Goal: Information Seeking & Learning: Learn about a topic

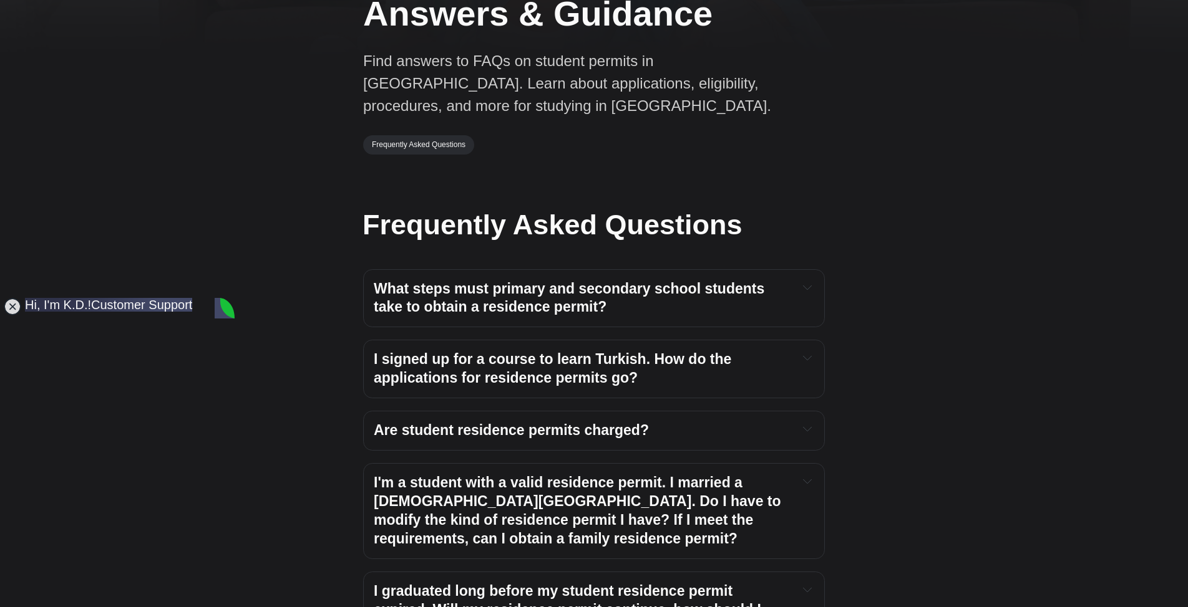
scroll to position [312, 0]
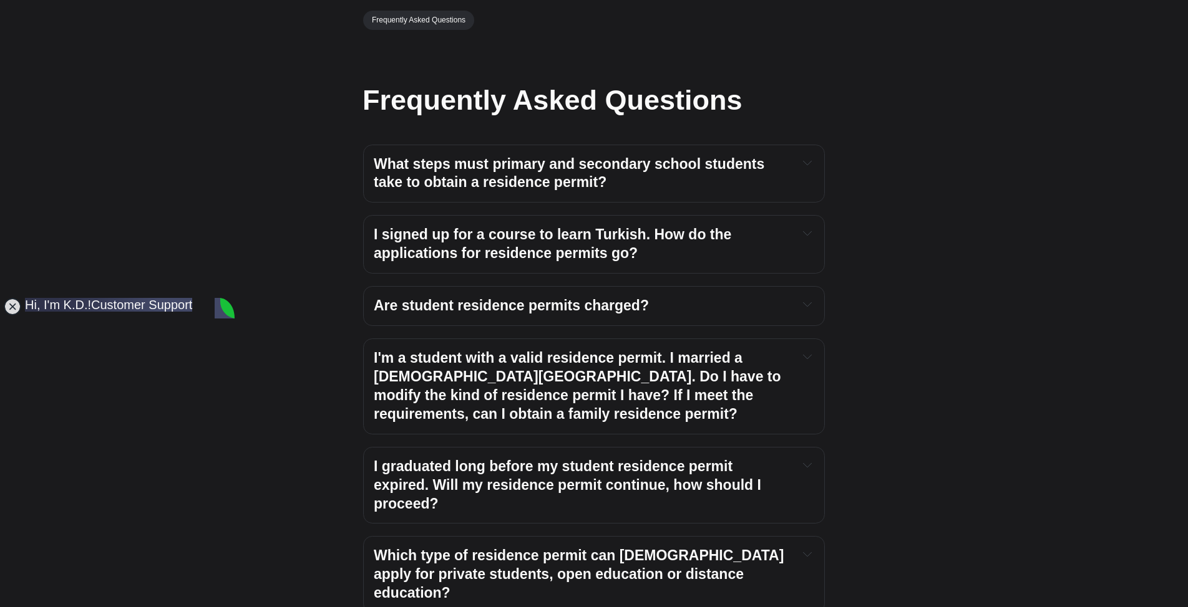
click at [463, 309] on span "Are student residence permits charged?" at bounding box center [511, 305] width 275 height 16
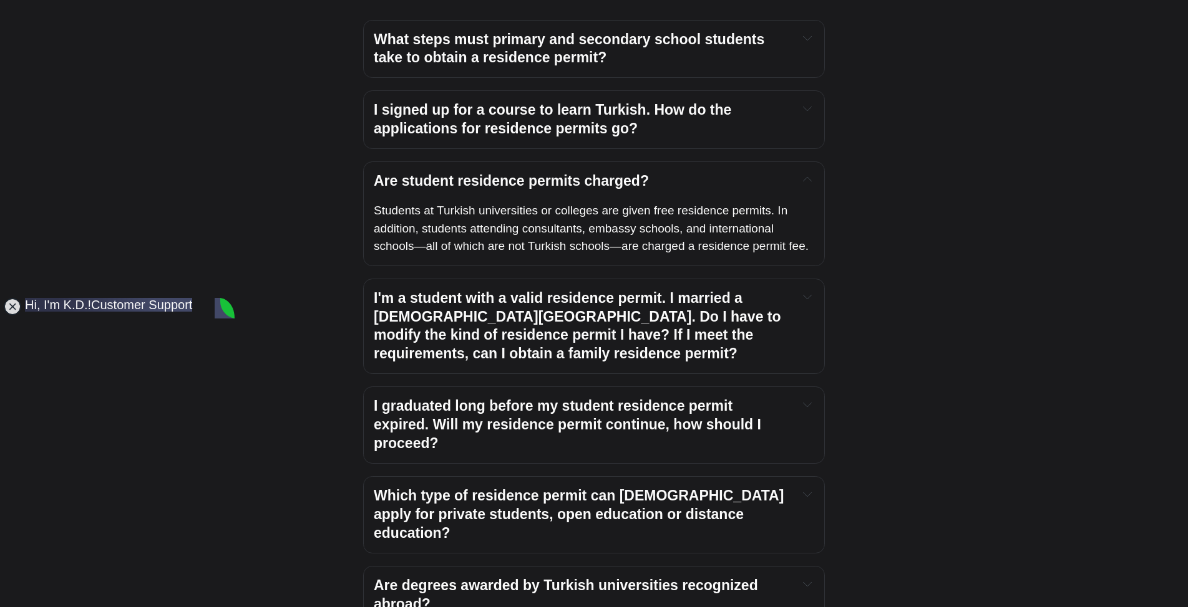
scroll to position [499, 0]
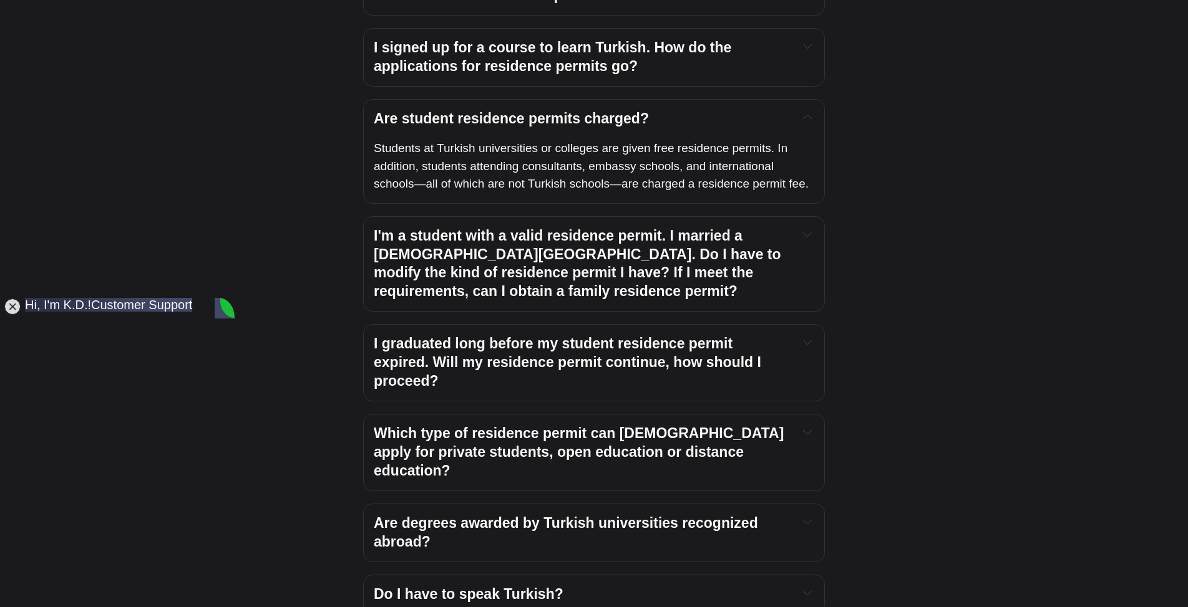
click at [499, 429] on span "Which type of residence permit can [DEMOGRAPHIC_DATA] apply for private student…" at bounding box center [581, 452] width 414 height 54
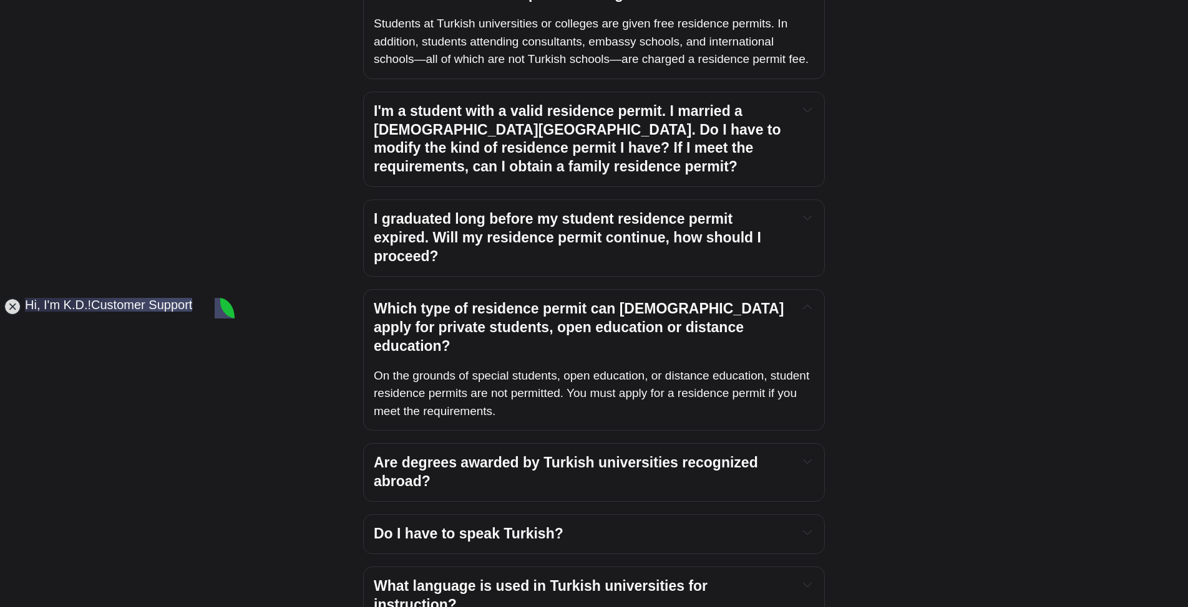
scroll to position [936, 0]
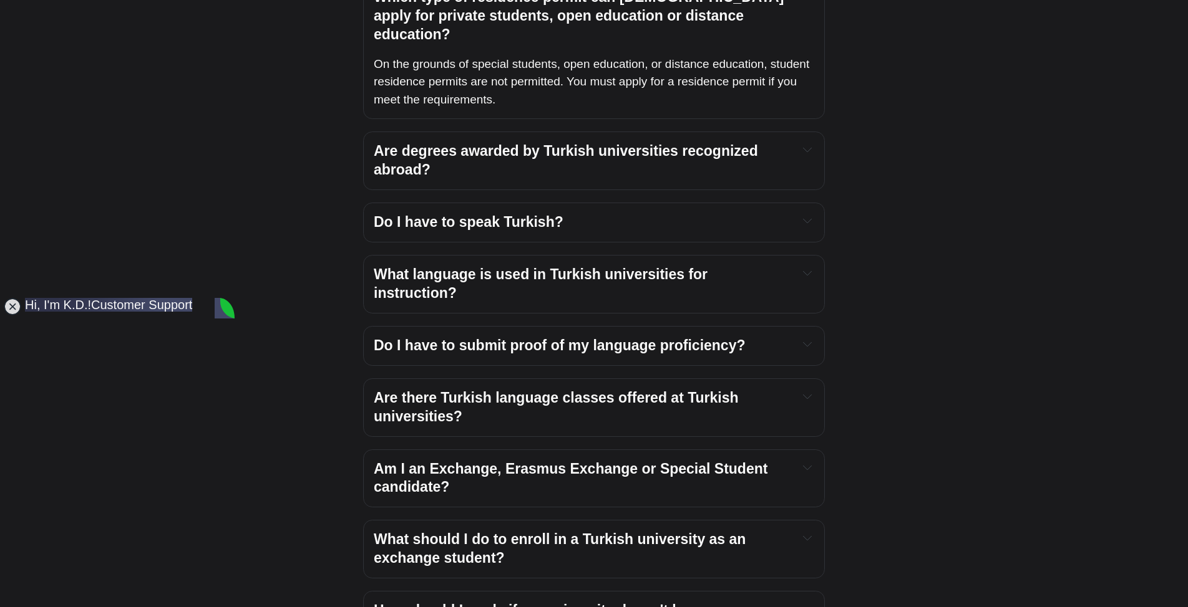
click at [450, 266] on span "What language is used in Turkish universities for instruction?" at bounding box center [542, 283] width 337 height 35
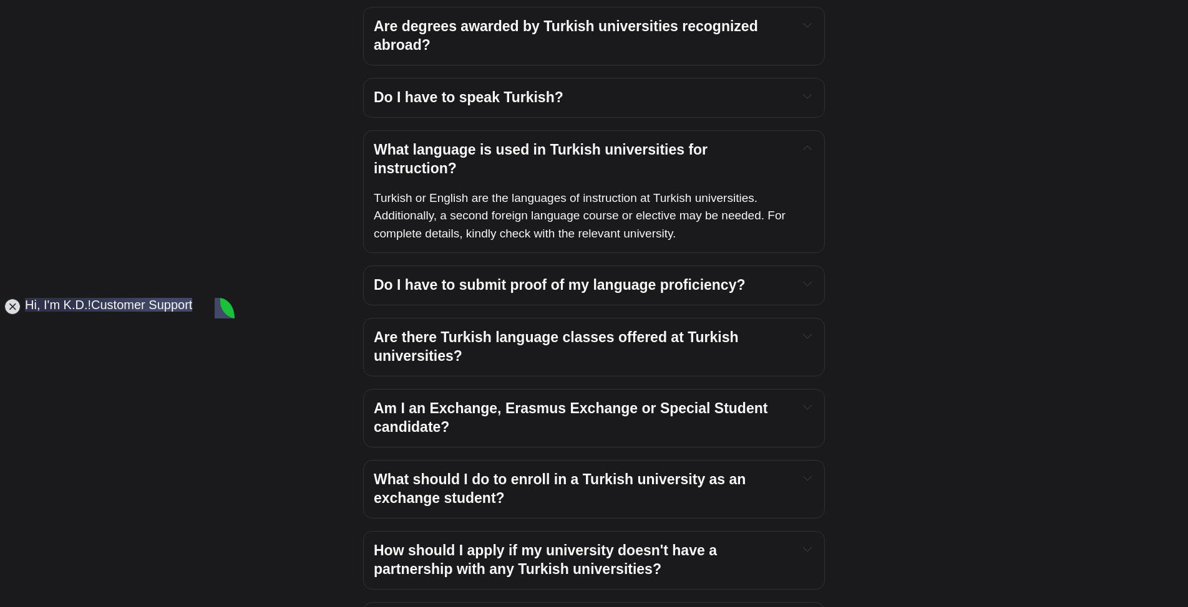
scroll to position [1310, 0]
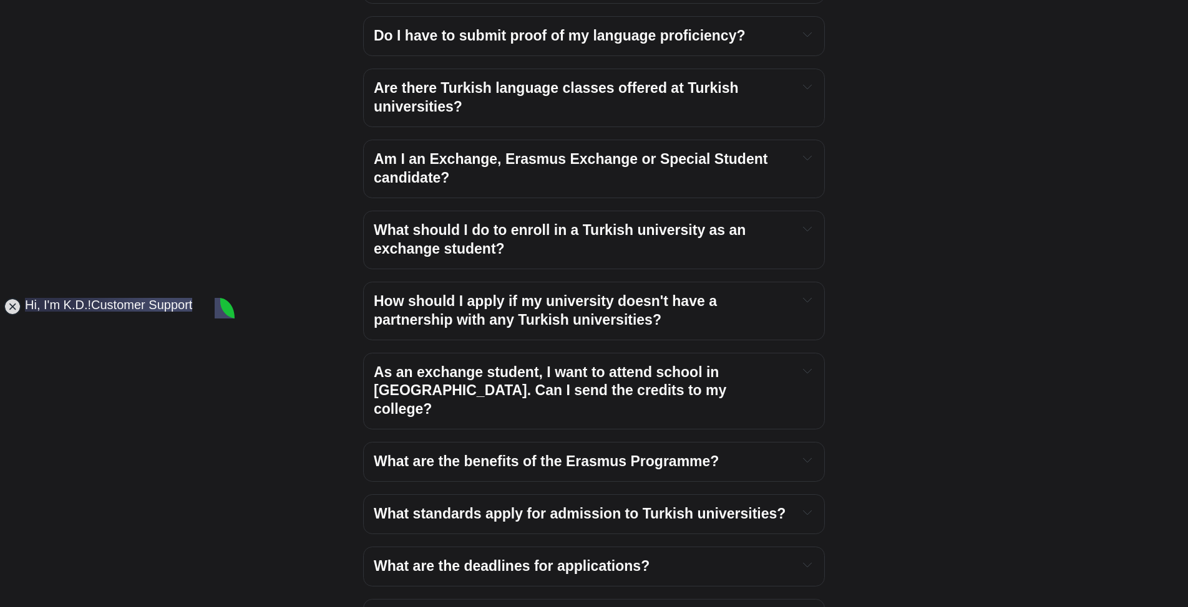
click at [436, 453] on span "What are the benefits of the Erasmus Programme?" at bounding box center [546, 461] width 345 height 16
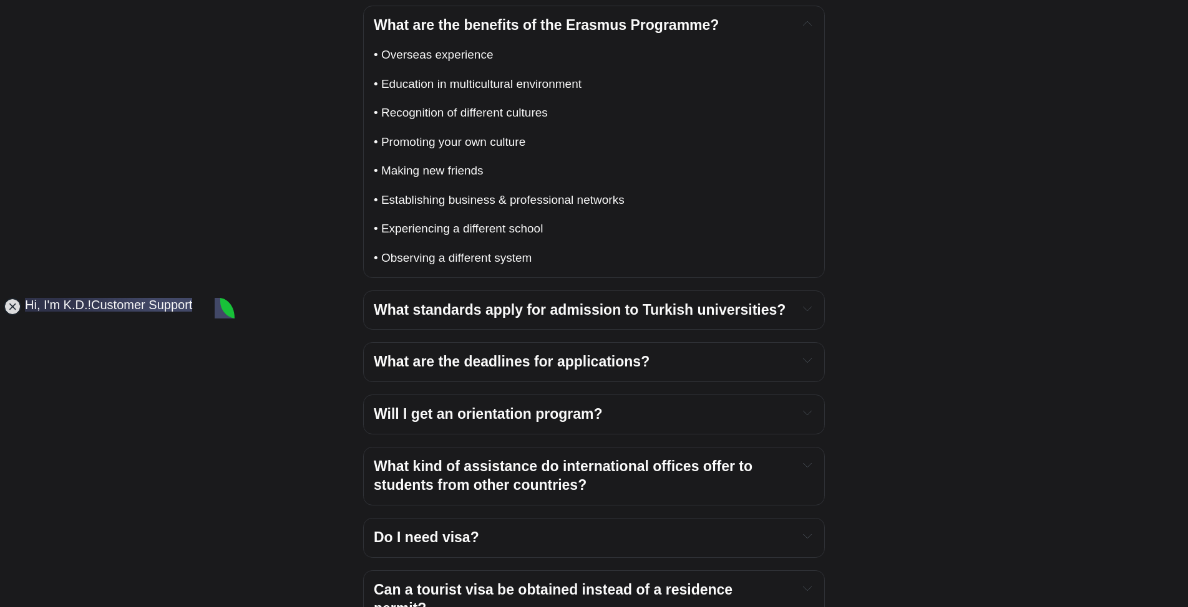
scroll to position [1809, 0]
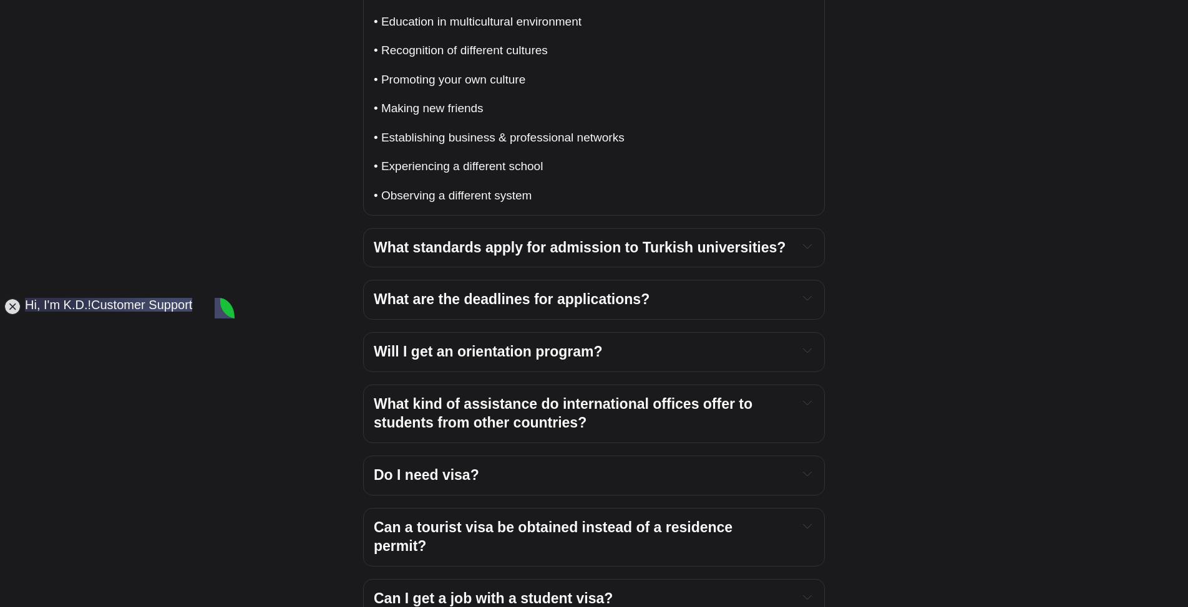
click at [442, 467] on span "Do I need visa?" at bounding box center [426, 475] width 105 height 16
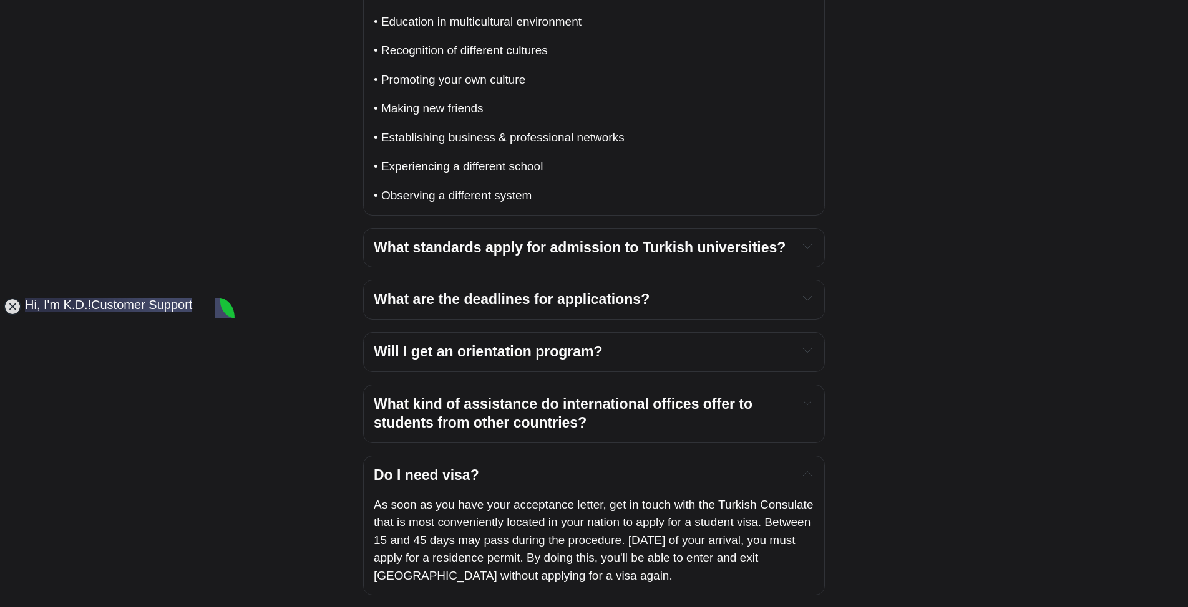
scroll to position [1933, 0]
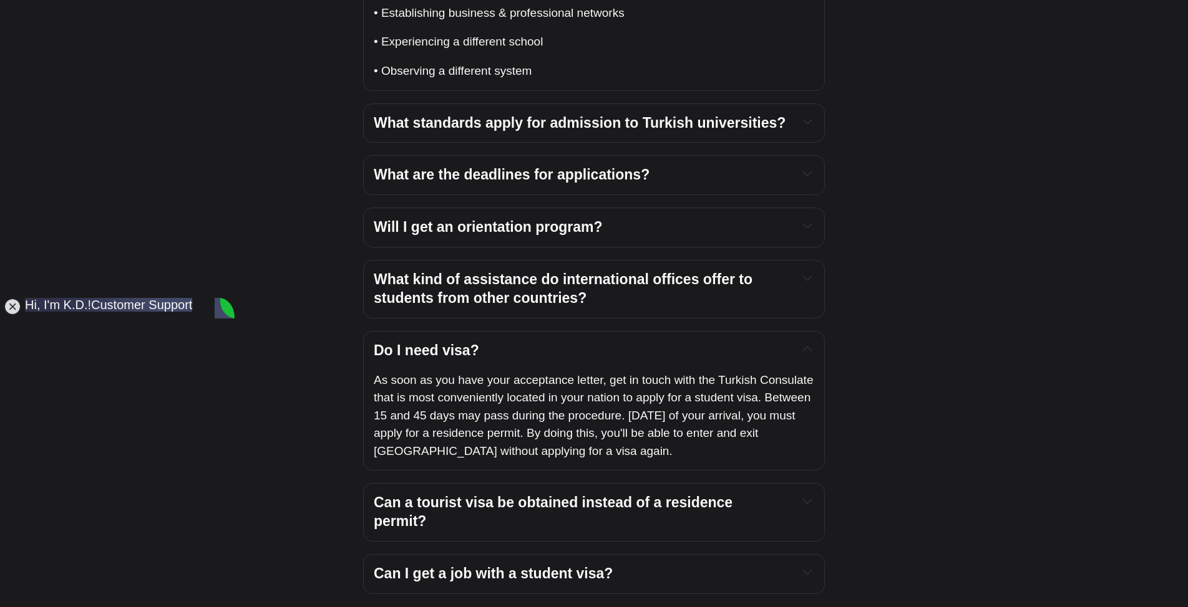
click at [462, 495] on span "Can a tourist visa be obtained instead of a residence permit?" at bounding box center [555, 512] width 363 height 35
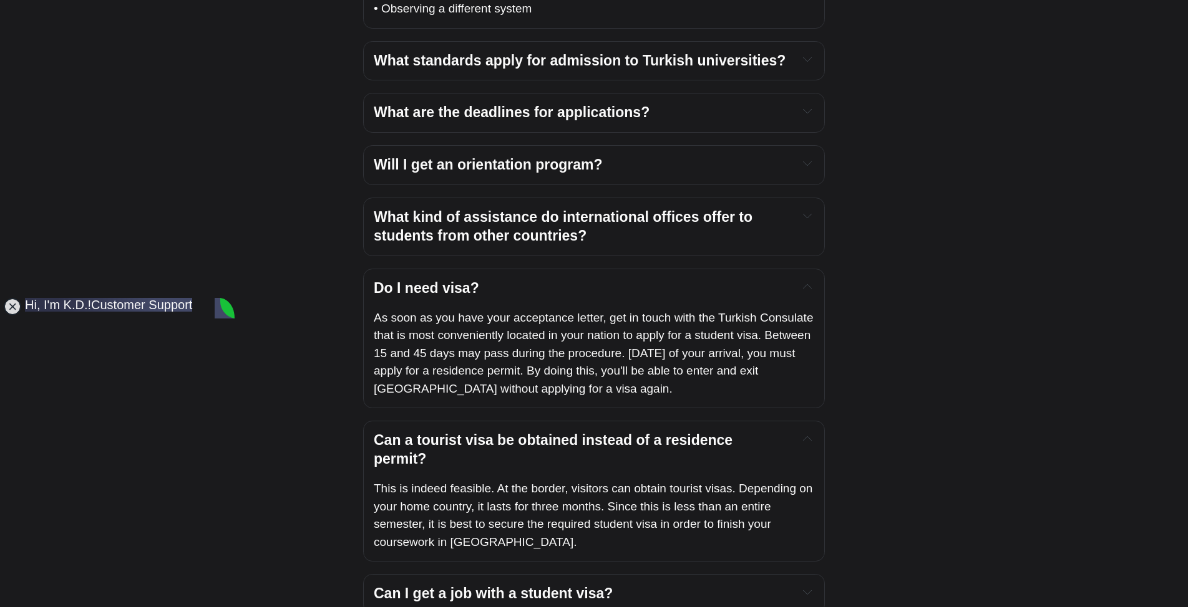
scroll to position [2121, 0]
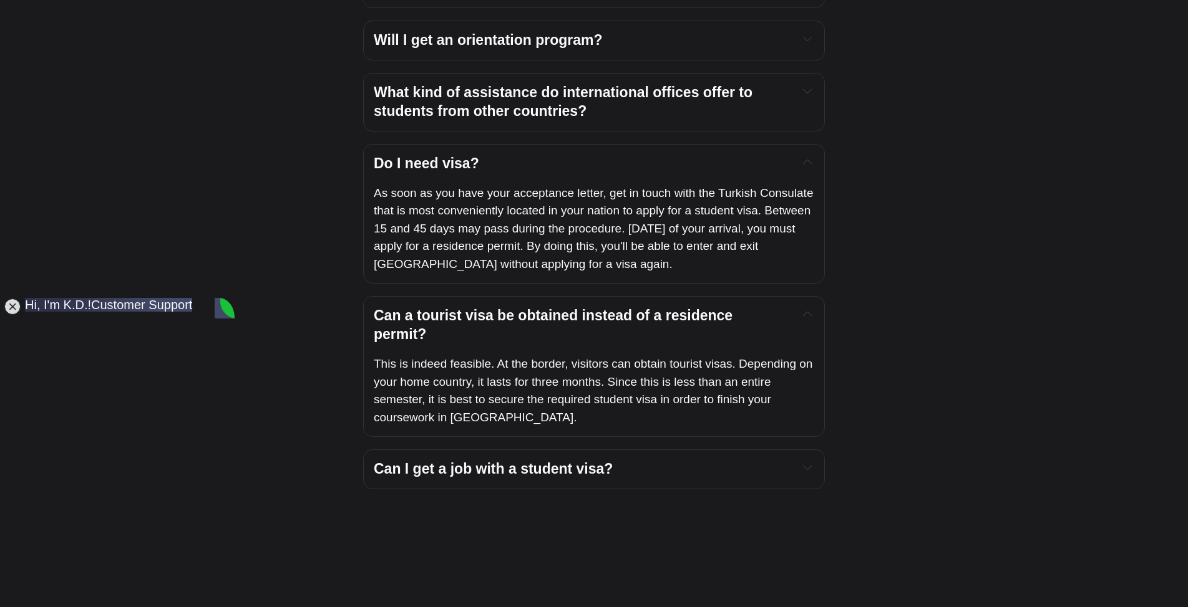
click at [471, 461] on span "Can I get a job with a student visa?" at bounding box center [493, 469] width 239 height 16
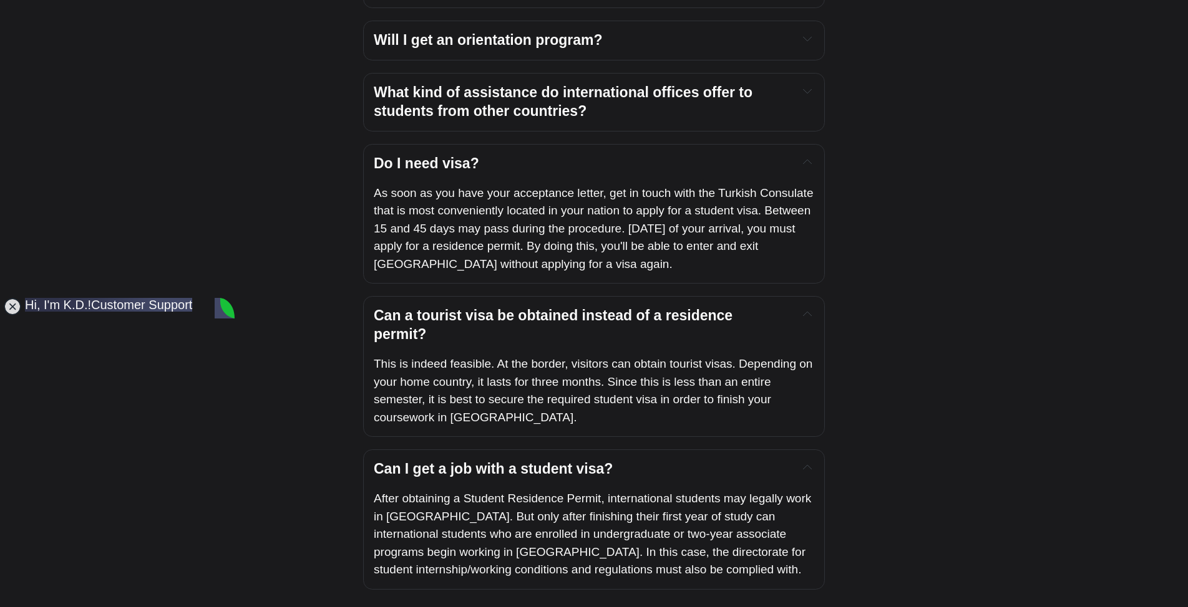
drag, startPoint x: 183, startPoint y: 483, endPoint x: 266, endPoint y: 505, distance: 85.2
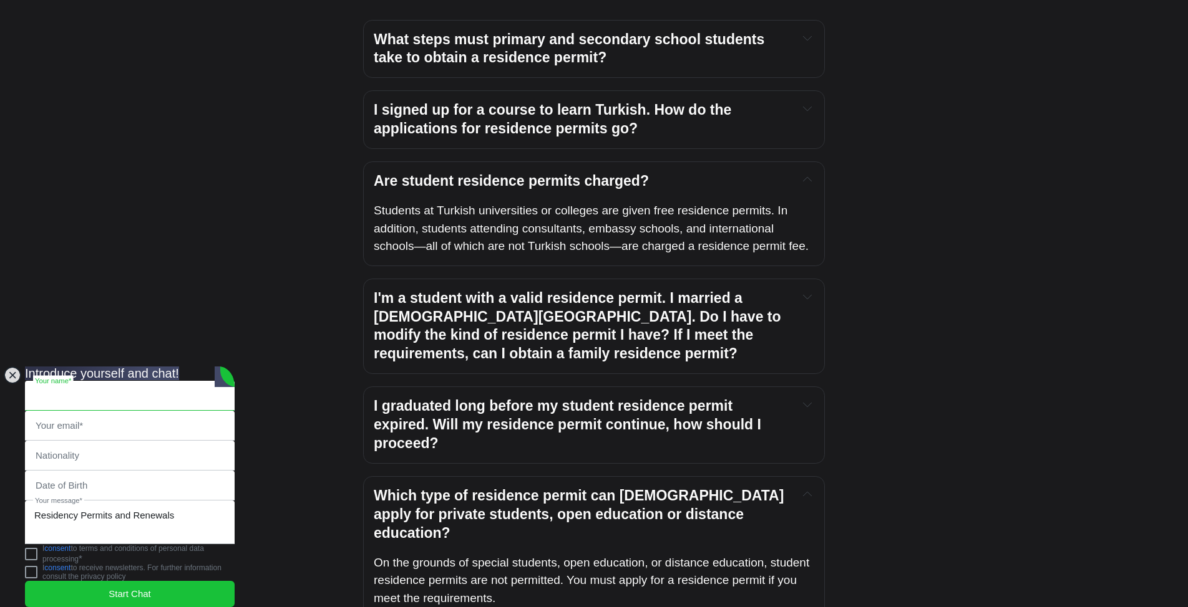
scroll to position [0, 0]
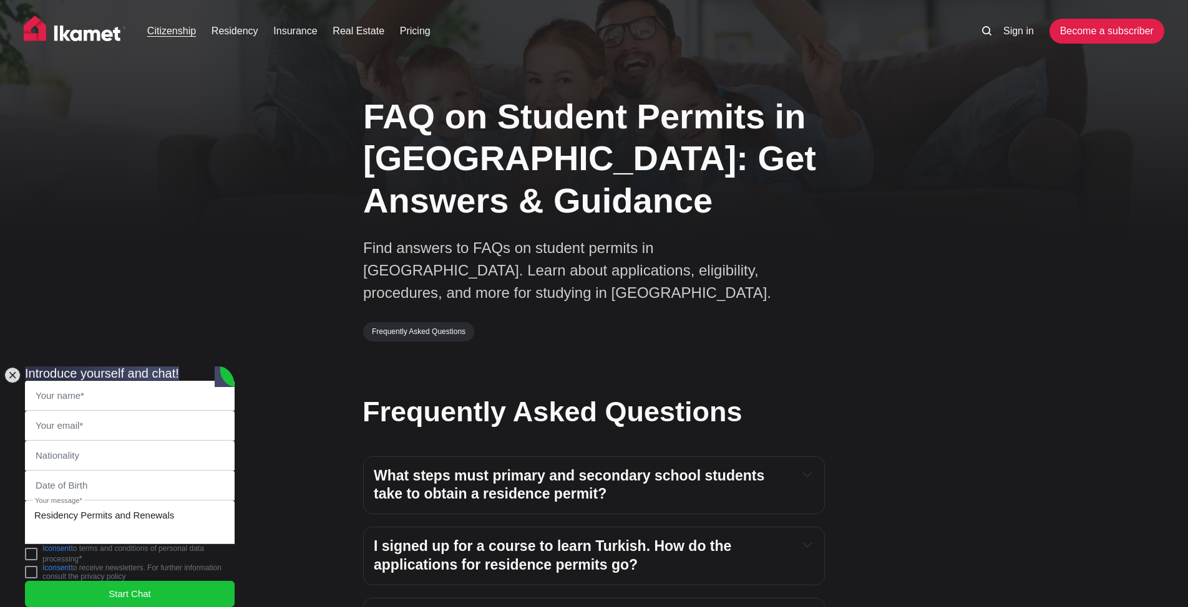
click at [169, 28] on link "Citizenship" at bounding box center [171, 31] width 49 height 15
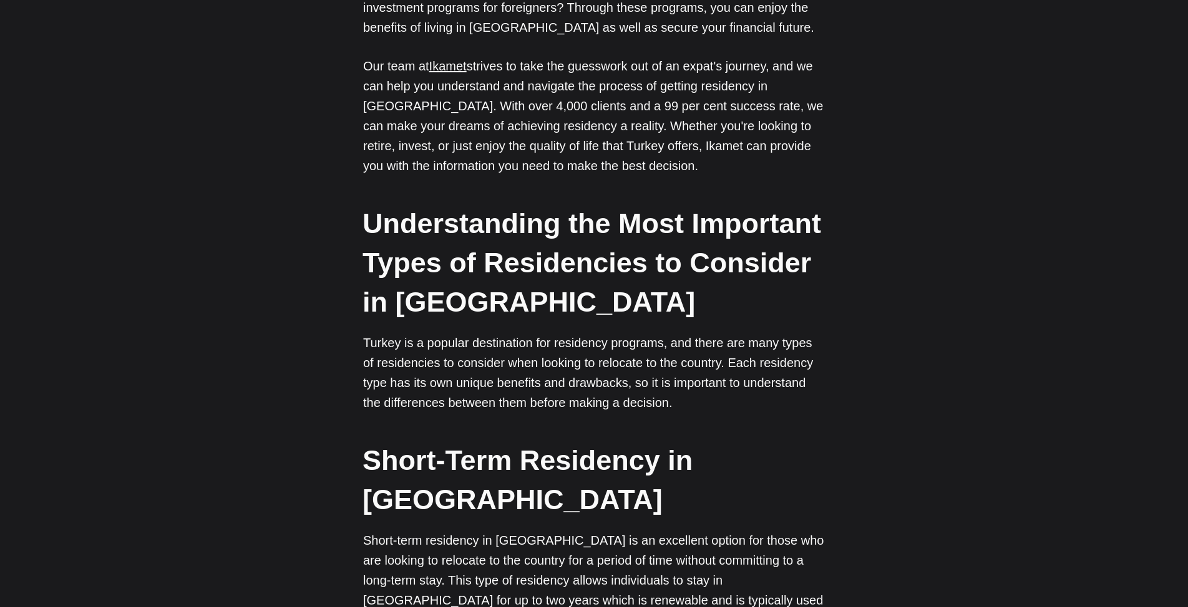
scroll to position [499, 0]
